Goal: Navigation & Orientation: Understand site structure

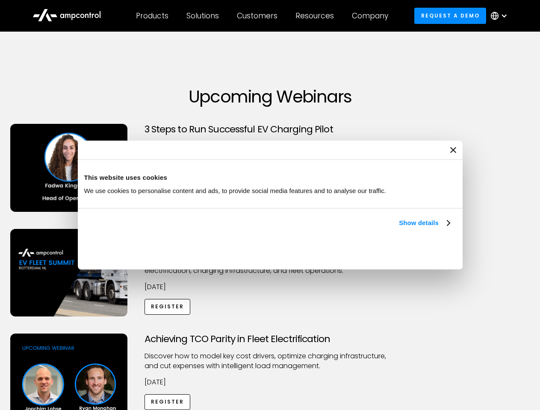
click at [399, 228] on link "Show details" at bounding box center [424, 223] width 50 height 10
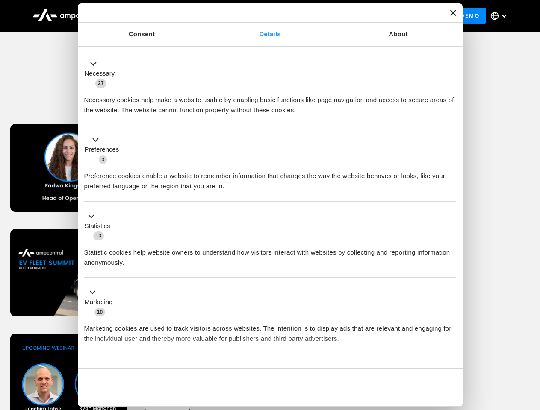
click at [450, 115] on div "Necessary cookies help make a website usable by enabling basic functions like p…" at bounding box center [270, 101] width 372 height 27
click at [530, 344] on div "Achieving TCO Parity in Fleet Electrification Discover how to model key cost dr…" at bounding box center [270, 401] width 537 height 134
click at [263, 16] on div "Customers" at bounding box center [257, 15] width 41 height 9
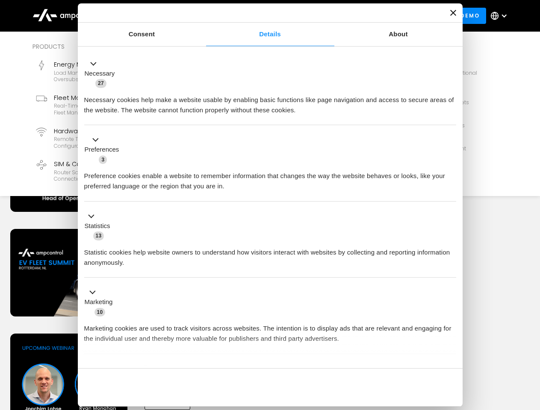
click at [152, 16] on div "Products" at bounding box center [152, 15] width 32 height 9
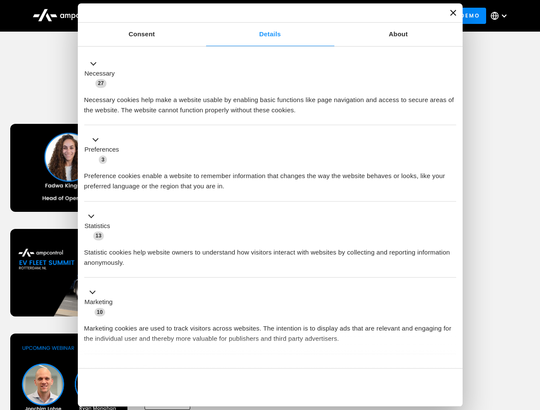
click at [203, 16] on div "Solutions" at bounding box center [202, 15] width 32 height 9
click at [258, 16] on div "Customers" at bounding box center [257, 15] width 41 height 9
click at [316, 16] on div "Resources" at bounding box center [314, 15] width 38 height 9
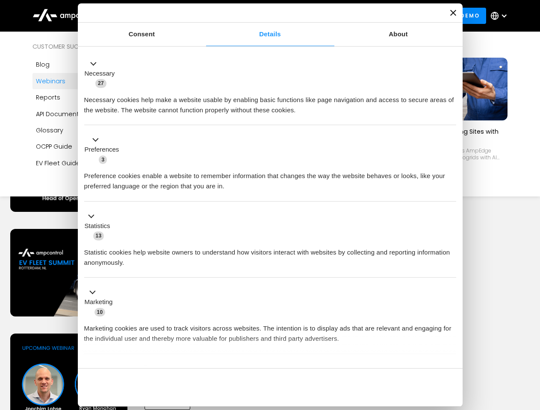
click at [373, 16] on div "Company" at bounding box center [370, 15] width 36 height 9
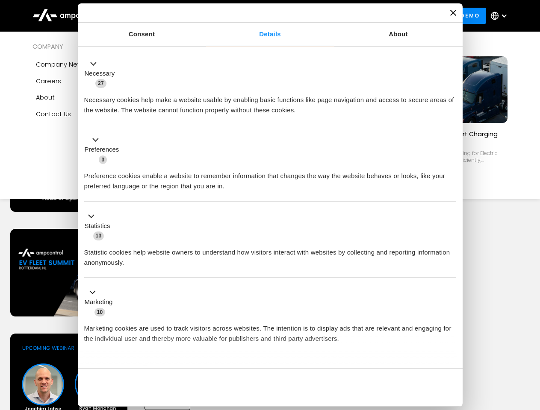
click at [501, 16] on div at bounding box center [503, 15] width 7 height 7
